Goal: Task Accomplishment & Management: Manage account settings

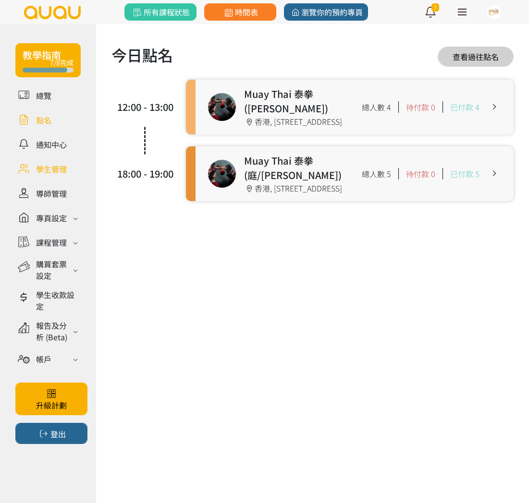
click at [54, 163] on link at bounding box center [47, 168] width 65 height 17
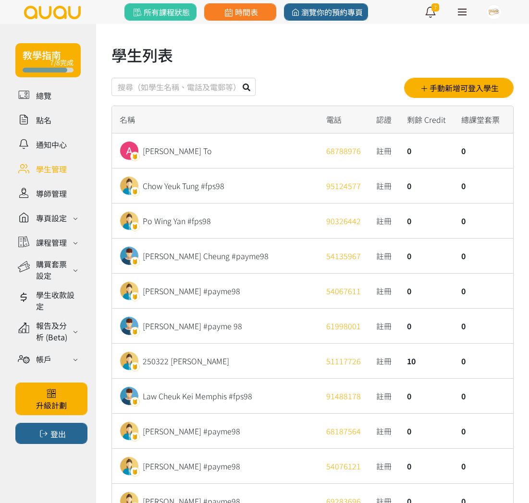
click at [158, 87] on input "text" at bounding box center [183, 87] width 144 height 18
type input "210333"
click at [237, 78] on button at bounding box center [246, 87] width 18 height 18
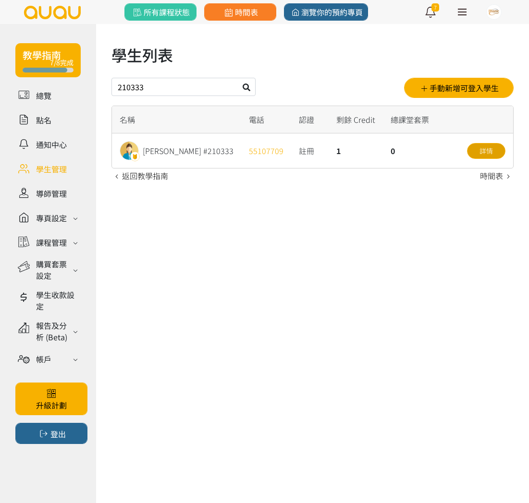
click at [500, 146] on link "詳情" at bounding box center [486, 151] width 38 height 16
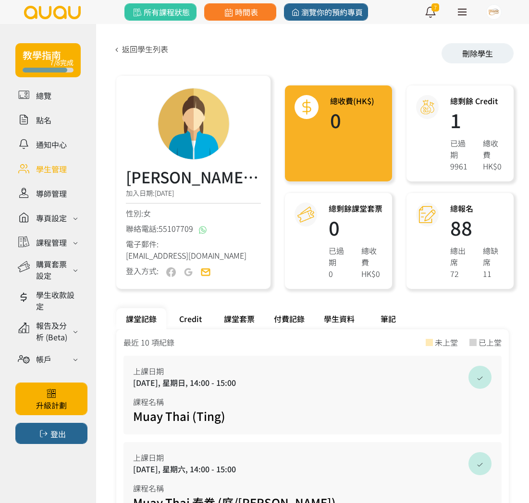
click at [182, 316] on div "Credit" at bounding box center [190, 318] width 48 height 21
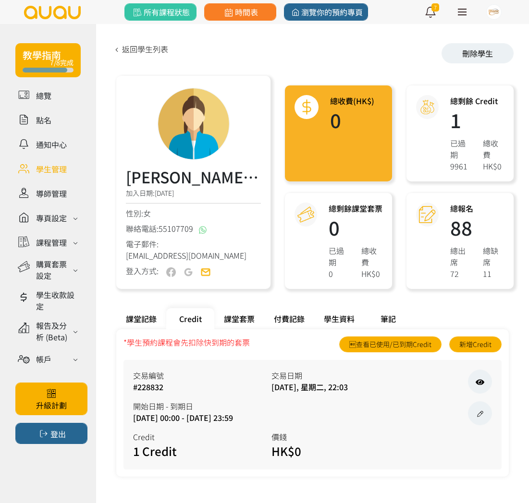
click at [320, 318] on div "學生資料" at bounding box center [339, 318] width 50 height 21
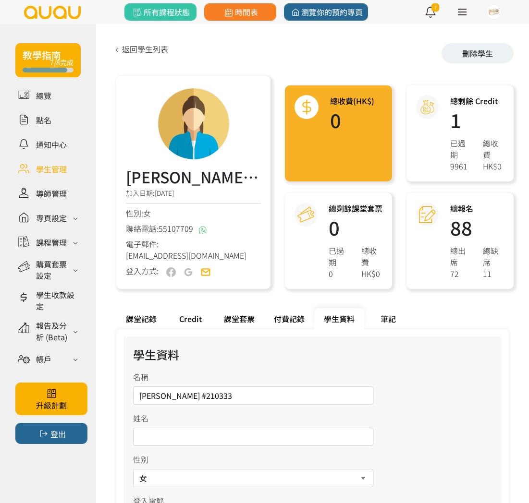
click at [167, 396] on input "Li xinyi #210333" at bounding box center [253, 396] width 240 height 18
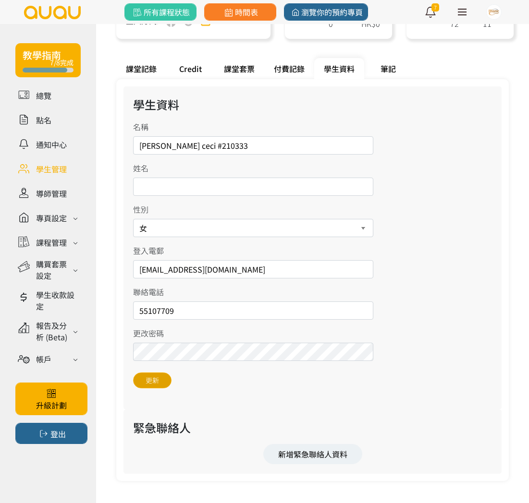
type input "Li xinyi ceci #210333"
click at [147, 383] on button "更新" at bounding box center [152, 381] width 38 height 16
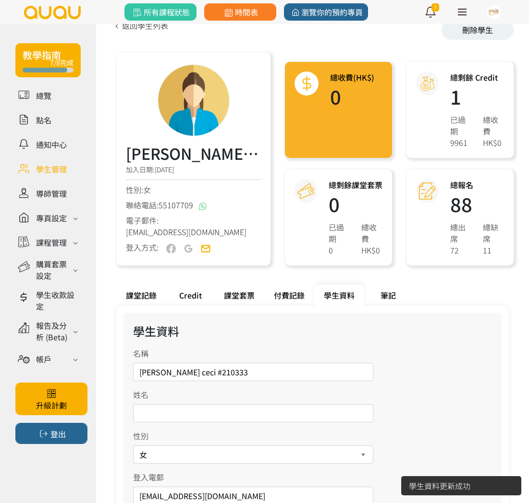
scroll to position [0, 0]
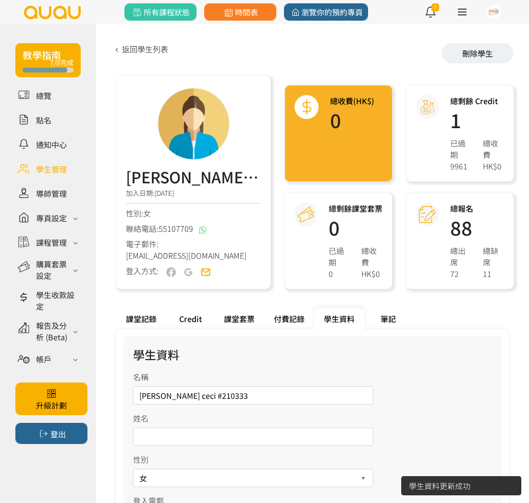
click at [192, 314] on div "Credit" at bounding box center [190, 318] width 48 height 21
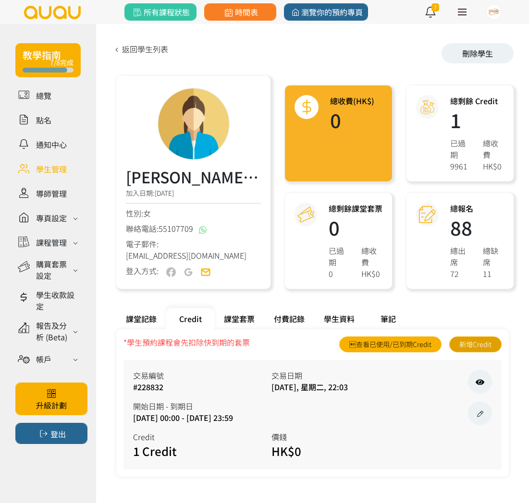
click at [481, 347] on link "新增Credit" at bounding box center [475, 345] width 52 height 16
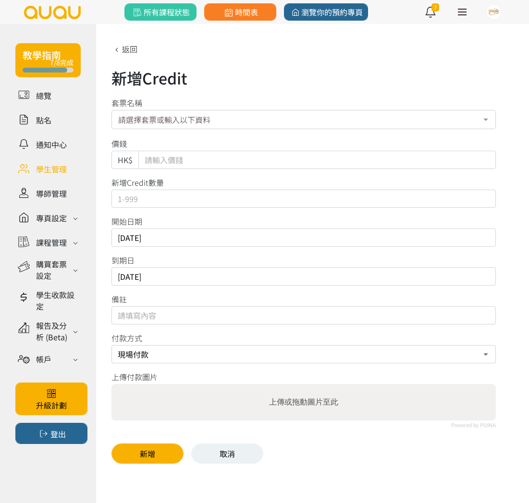
click at [173, 115] on div "請選擇套票或輸入以下資料" at bounding box center [303, 119] width 384 height 19
click at [239, 86] on div "新增Credit" at bounding box center [312, 77] width 402 height 23
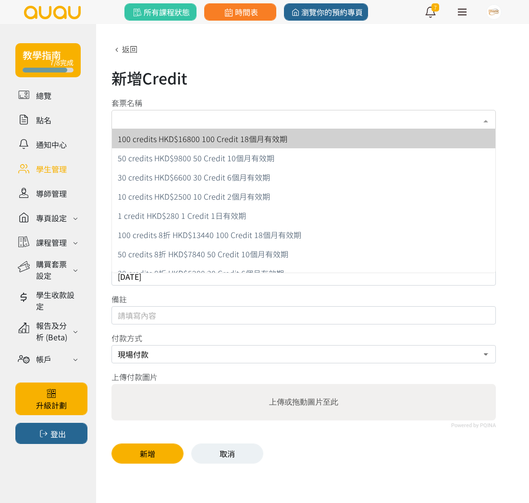
click at [212, 118] on div "請選擇套票或輸入以下資料" at bounding box center [303, 119] width 384 height 19
click at [211, 116] on div "請選擇套票或輸入以下資料" at bounding box center [303, 119] width 384 height 19
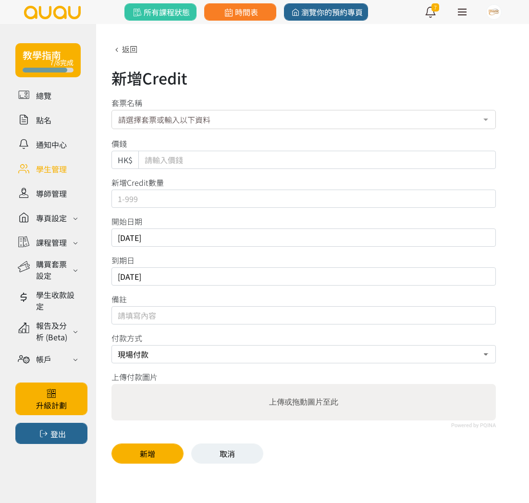
click at [317, 99] on div "套票名稱" at bounding box center [303, 103] width 384 height 12
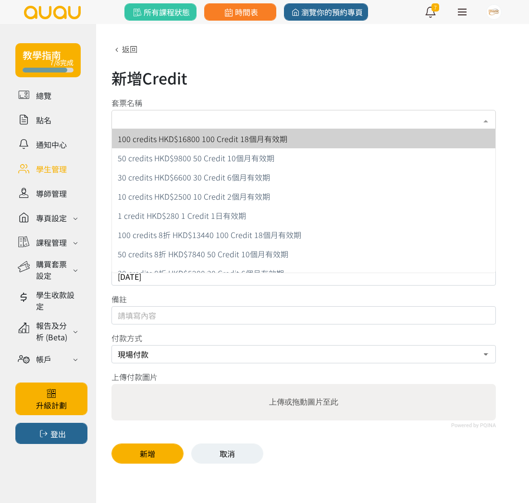
click at [178, 117] on div "請選擇套票或輸入以下資料" at bounding box center [303, 119] width 384 height 19
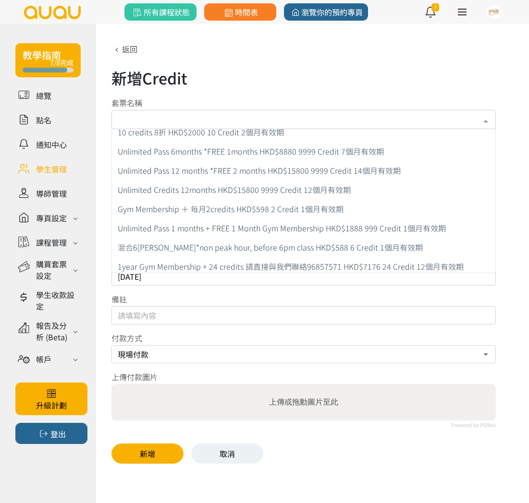
scroll to position [433, 0]
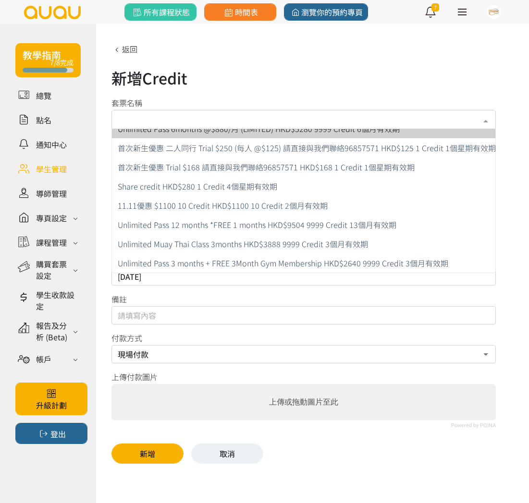
click at [166, 116] on div "請選擇套票或輸入以下資料" at bounding box center [303, 119] width 384 height 19
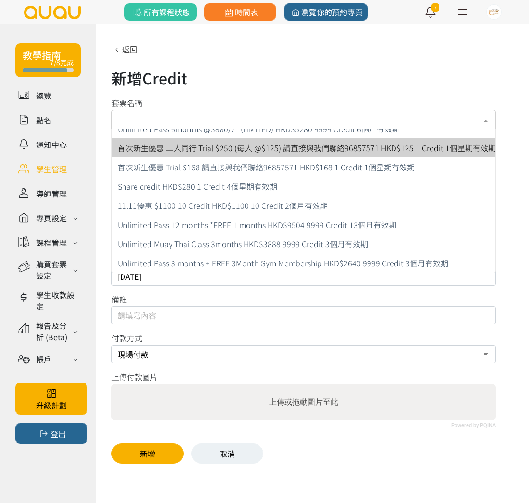
click at [288, 83] on div "新增Credit" at bounding box center [312, 77] width 402 height 23
click at [122, 121] on div "請選擇套票或輸入以下資料" at bounding box center [303, 119] width 384 height 19
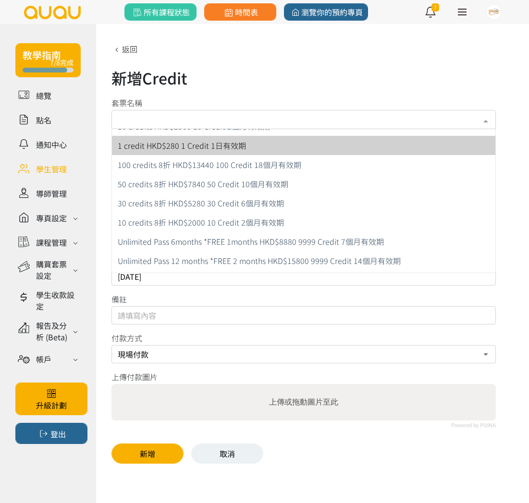
scroll to position [0, 0]
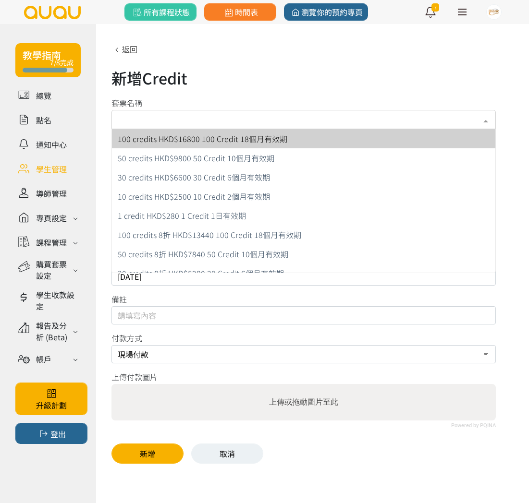
click at [228, 142] on span "100 credits HKD$16800 100 Credit 18個月有效期" at bounding box center [203, 139] width 170 height 12
type input "16800"
type input "100"
type input "未開始計算"
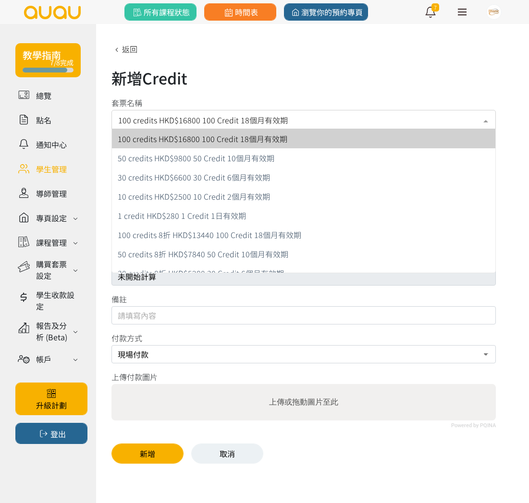
click at [285, 122] on span "100 credits HKD$16800 100 Credit 18個月有效期" at bounding box center [303, 119] width 371 height 12
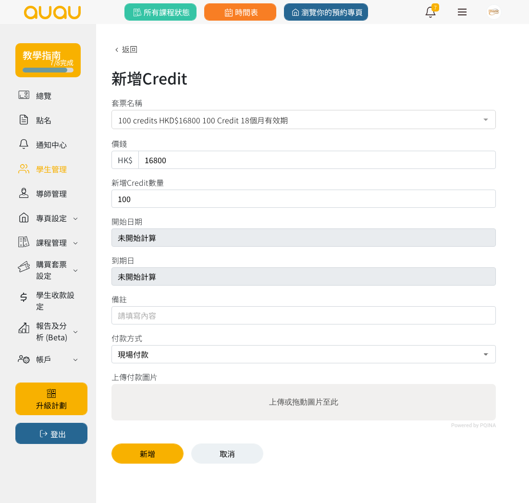
click at [281, 121] on span "100 credits HKD$16800 100 Credit 18個月有效期" at bounding box center [303, 119] width 371 height 12
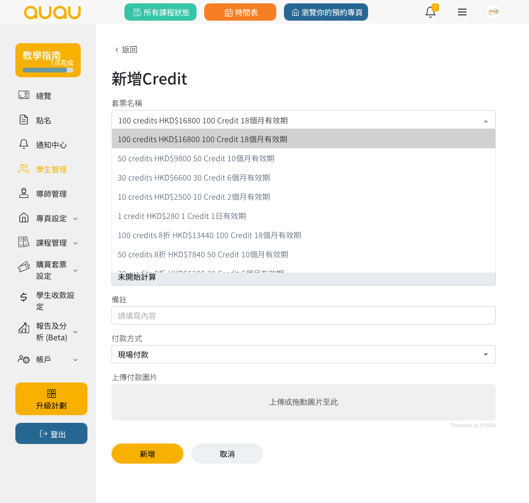
click at [281, 121] on span "100 credits HKD$16800 100 Credit 18個月有效期" at bounding box center [303, 119] width 371 height 12
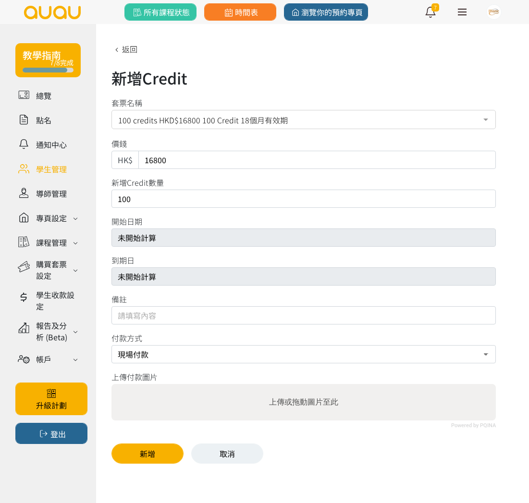
click at [282, 120] on span "100 credits HKD$16800 100 Credit 18個月有效期" at bounding box center [303, 119] width 371 height 12
click at [256, 102] on div "套票名稱" at bounding box center [303, 103] width 384 height 12
click at [137, 46] on link "返回" at bounding box center [124, 49] width 26 height 12
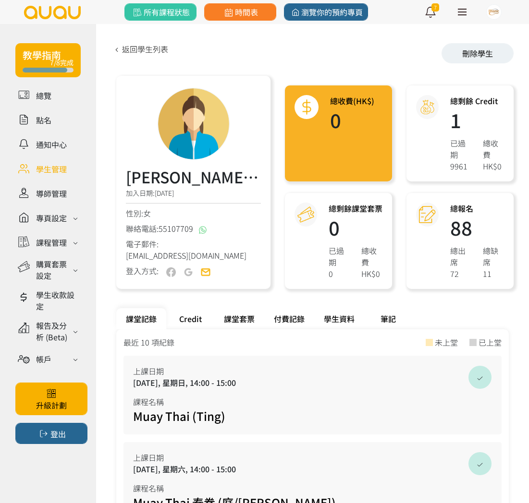
click at [199, 312] on div "Credit" at bounding box center [190, 318] width 48 height 21
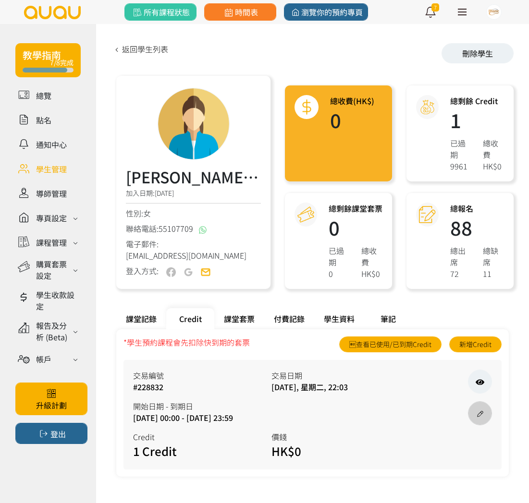
click at [479, 414] on icon at bounding box center [479, 414] width 11 height 8
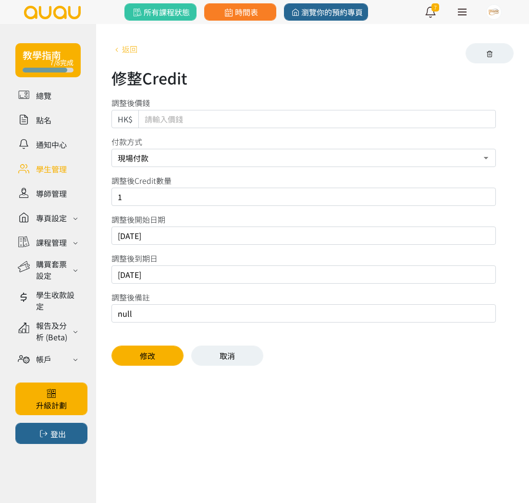
click at [133, 46] on link "返回" at bounding box center [124, 49] width 26 height 12
click at [133, 49] on link "返回" at bounding box center [124, 49] width 26 height 12
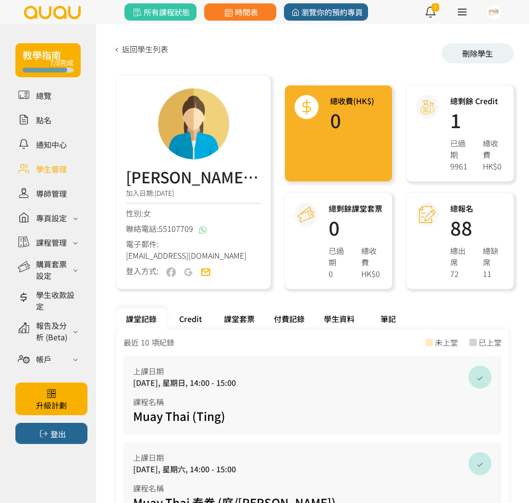
click at [191, 324] on div "Credit" at bounding box center [190, 318] width 48 height 21
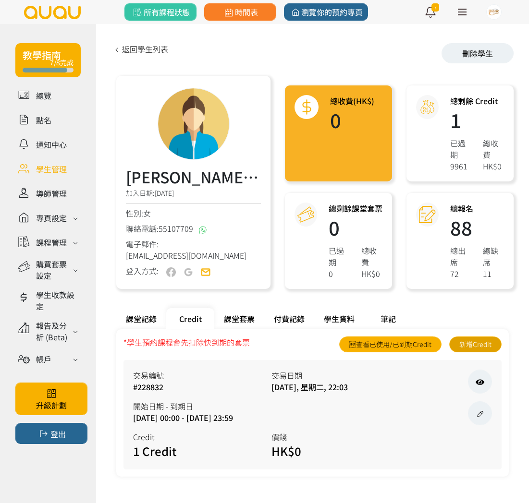
click at [473, 346] on link "新增Credit" at bounding box center [475, 345] width 52 height 16
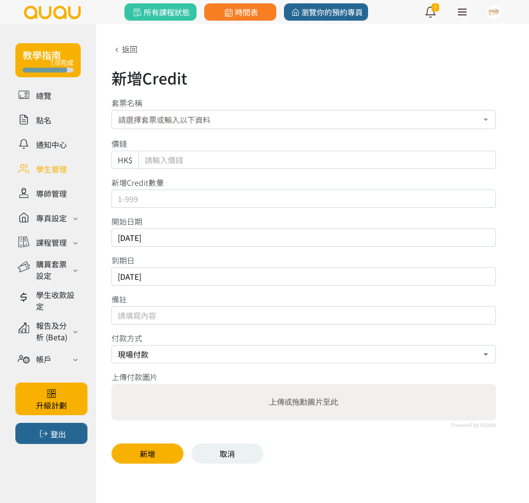
click at [230, 160] on input "Default" at bounding box center [316, 160] width 357 height 18
type input "0"
click at [209, 202] on input "text" at bounding box center [303, 199] width 384 height 18
type input "15"
click at [219, 117] on div "請選擇套票或輸入以下資料" at bounding box center [303, 119] width 384 height 19
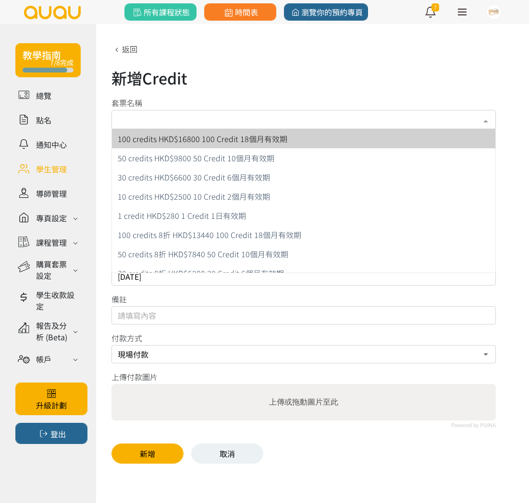
click at [219, 117] on div "請選擇套票或輸入以下資料" at bounding box center [303, 119] width 384 height 19
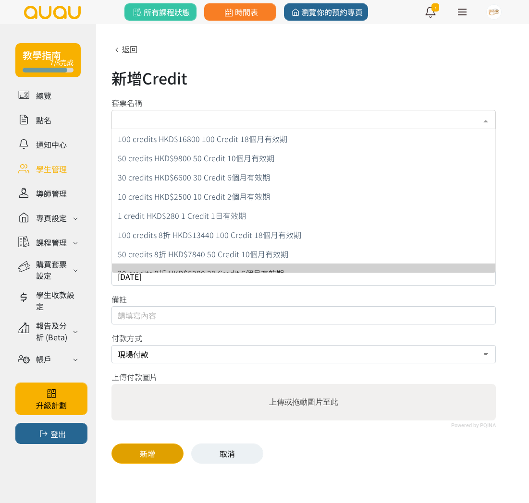
click at [149, 451] on button "新增" at bounding box center [147, 454] width 72 height 20
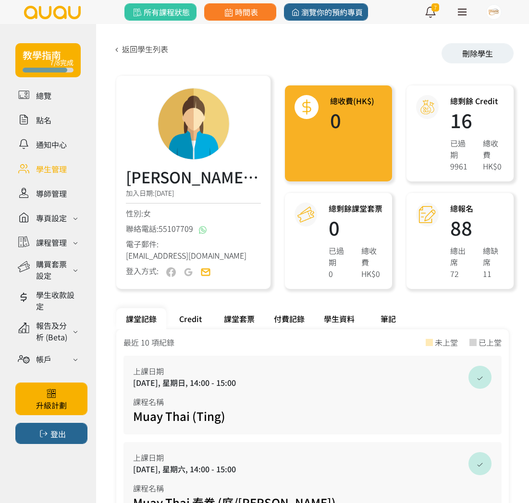
click at [189, 327] on div "Credit" at bounding box center [190, 318] width 48 height 21
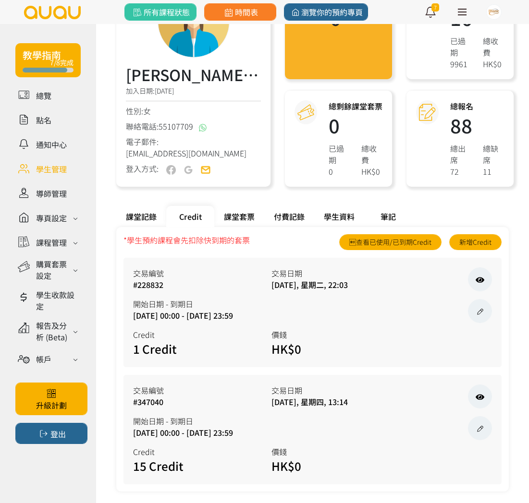
scroll to position [113, 0]
